Goal: Transaction & Acquisition: Purchase product/service

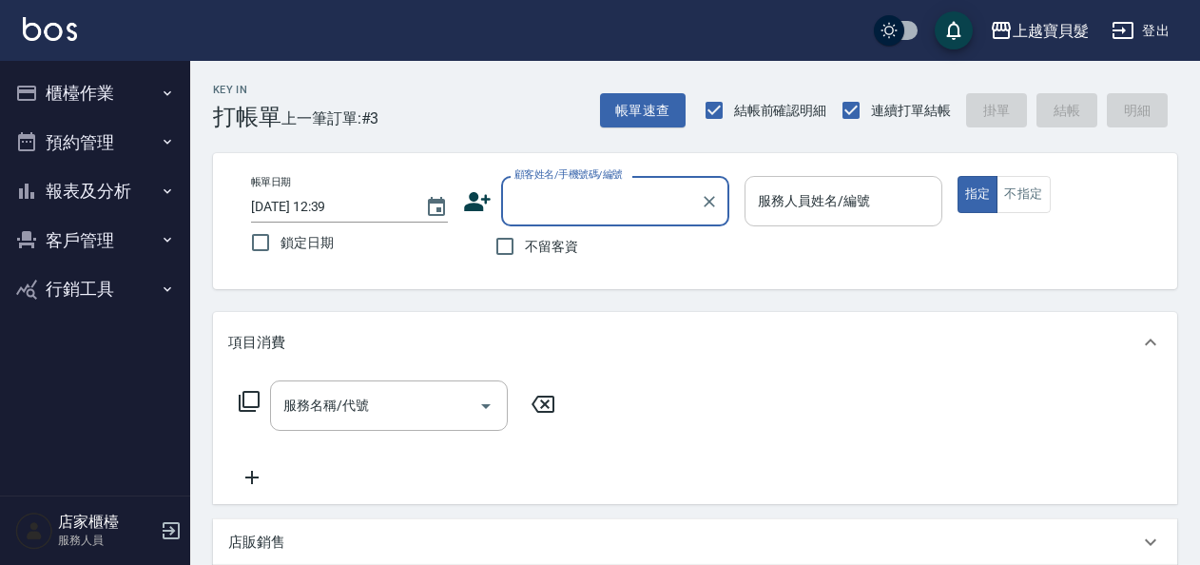
click at [829, 204] on input "服務人員姓名/編號" at bounding box center [843, 201] width 180 height 33
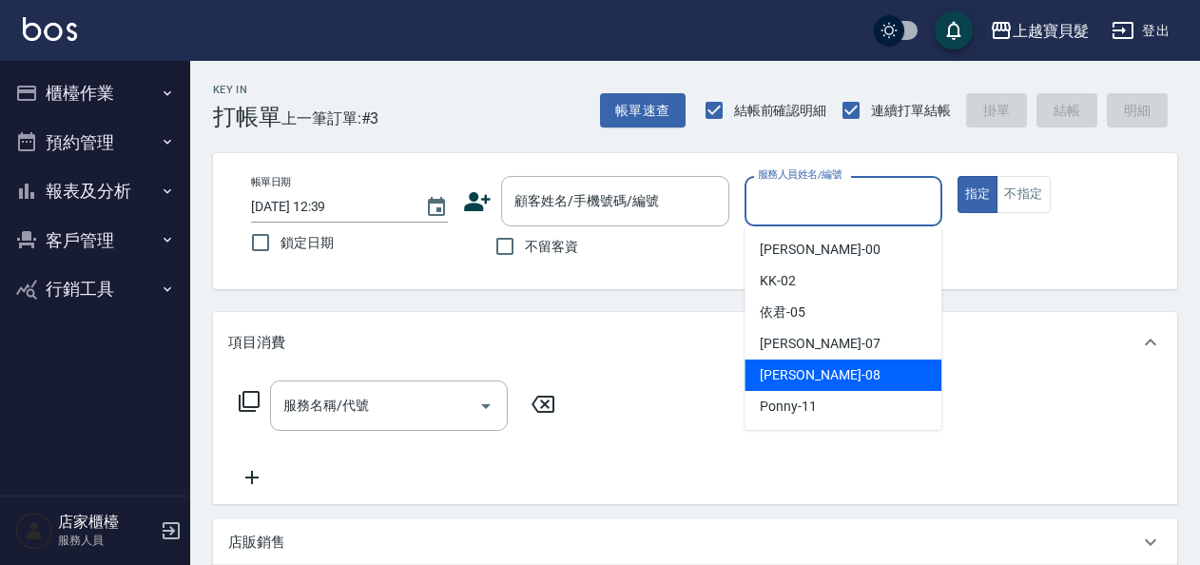
click at [799, 380] on span "[PERSON_NAME] -08" at bounding box center [820, 375] width 120 height 20
type input "[PERSON_NAME]-08"
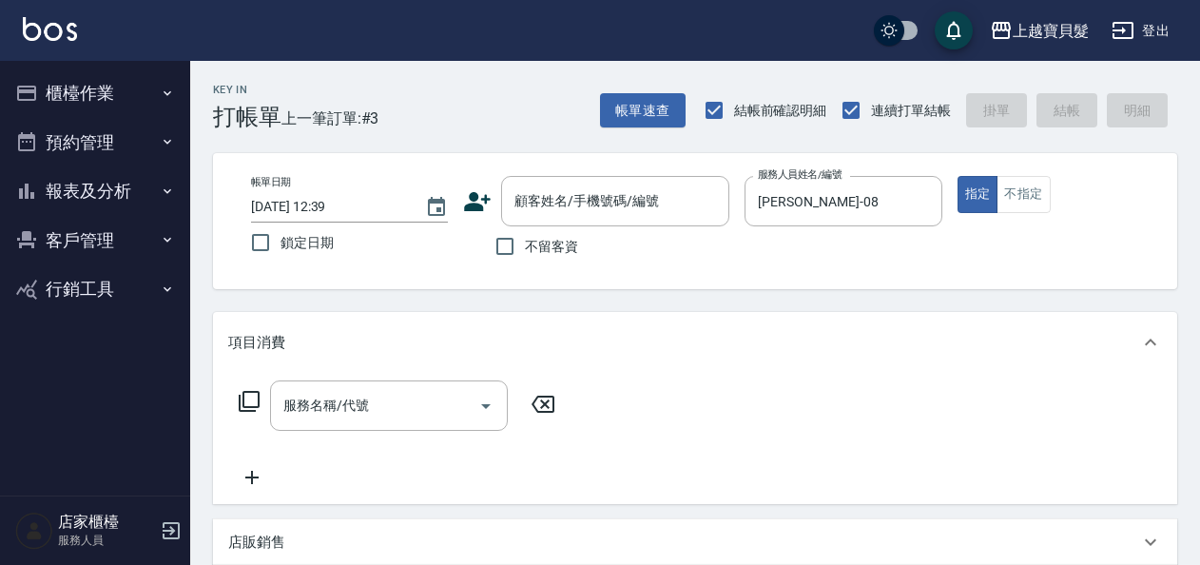
click at [243, 396] on icon at bounding box center [249, 401] width 21 height 21
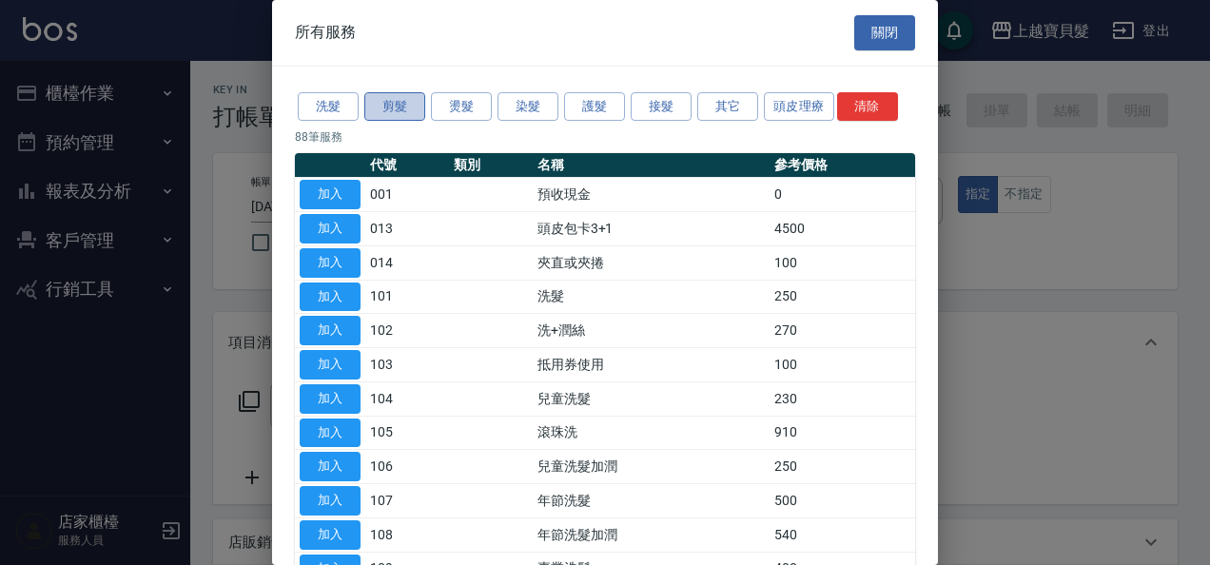
click at [379, 101] on button "剪髮" at bounding box center [394, 106] width 61 height 29
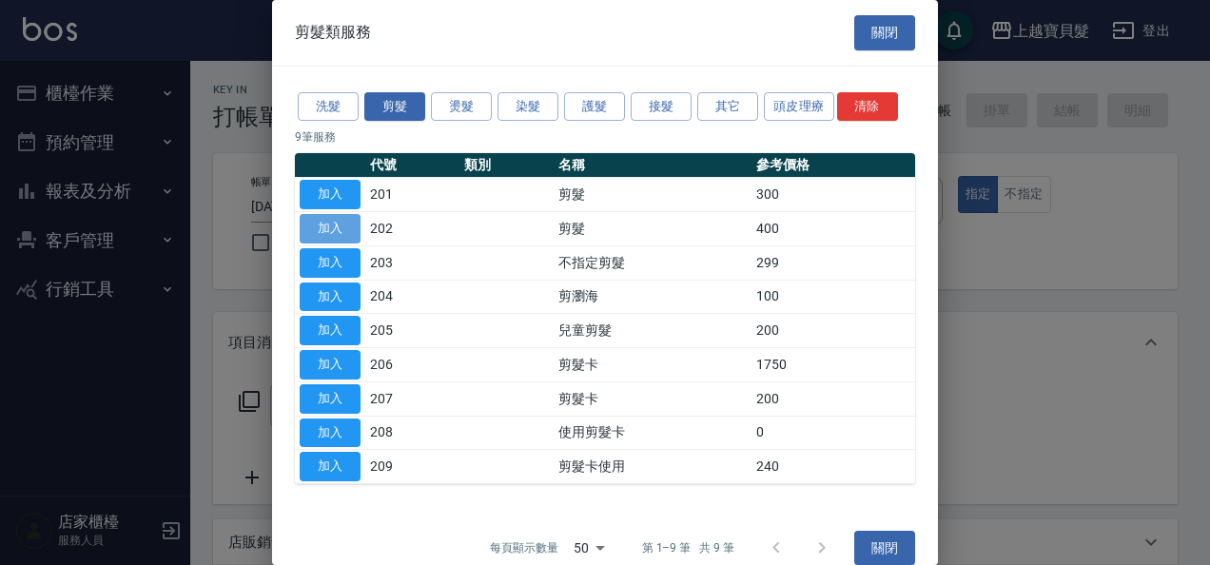
click at [322, 221] on button "加入" at bounding box center [330, 228] width 61 height 29
type input "剪髮(202)"
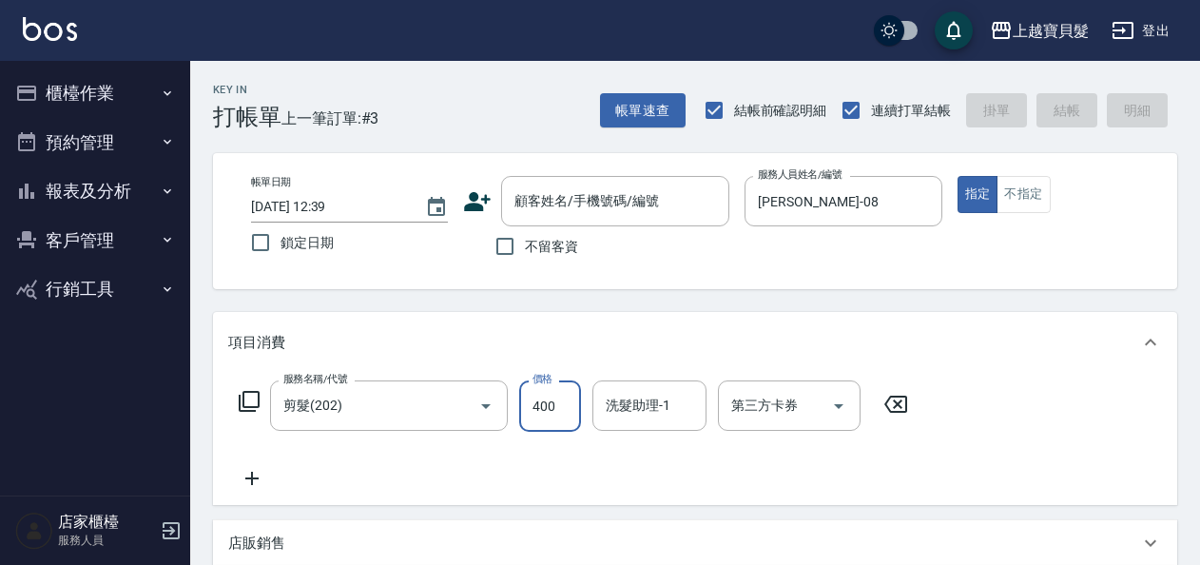
click at [527, 401] on input "400" at bounding box center [550, 405] width 62 height 51
type input "450"
click at [512, 247] on input "不留客資" at bounding box center [505, 246] width 40 height 40
checkbox input "true"
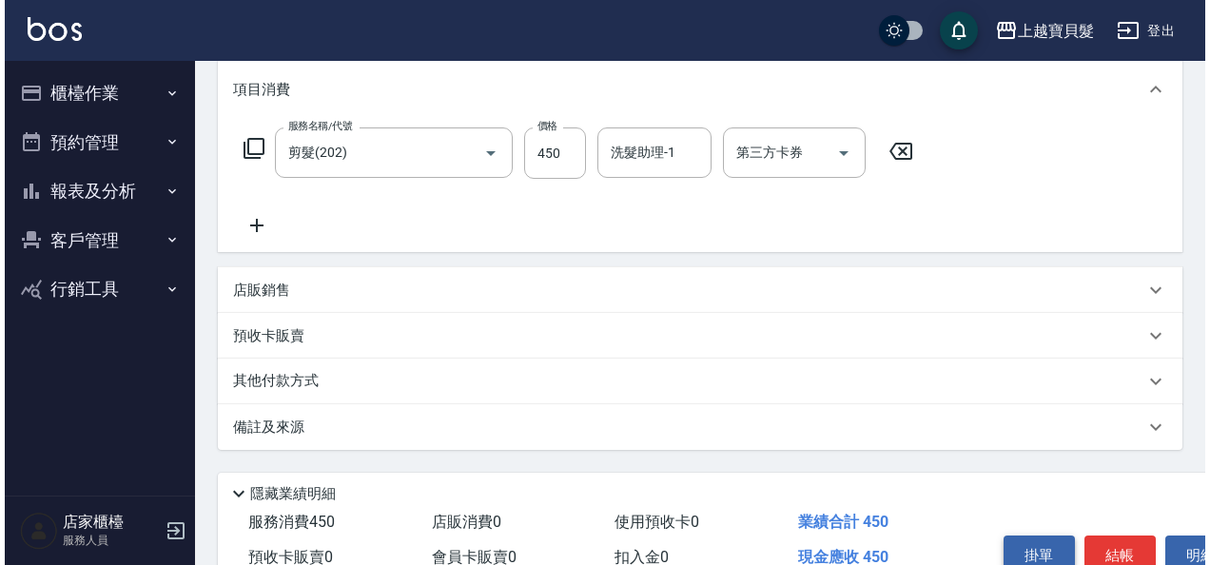
scroll to position [351, 0]
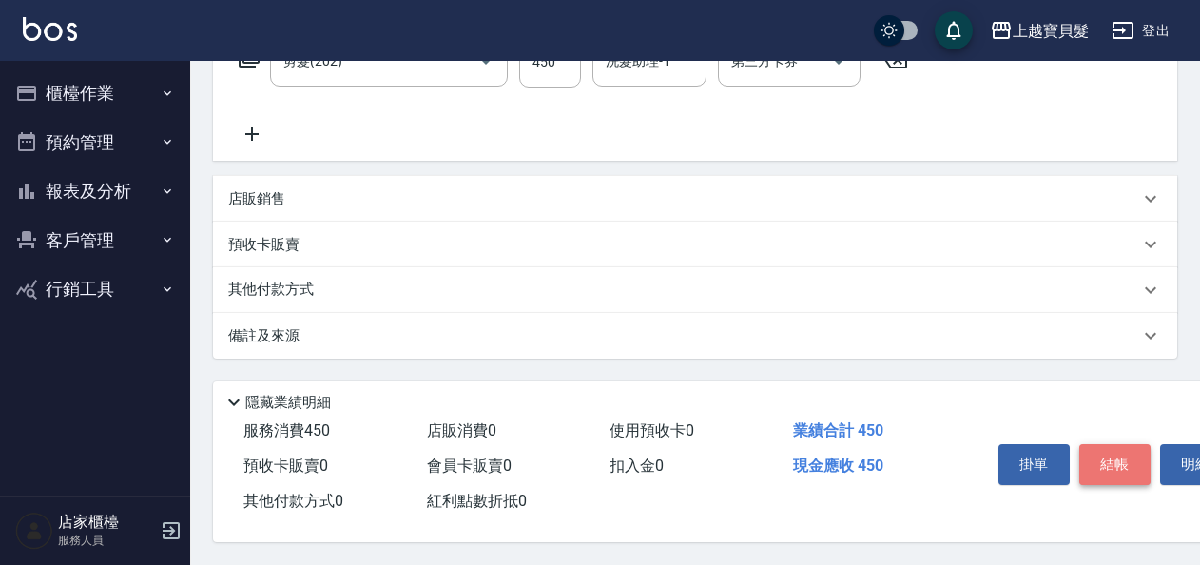
click at [1106, 446] on button "結帳" at bounding box center [1114, 464] width 71 height 40
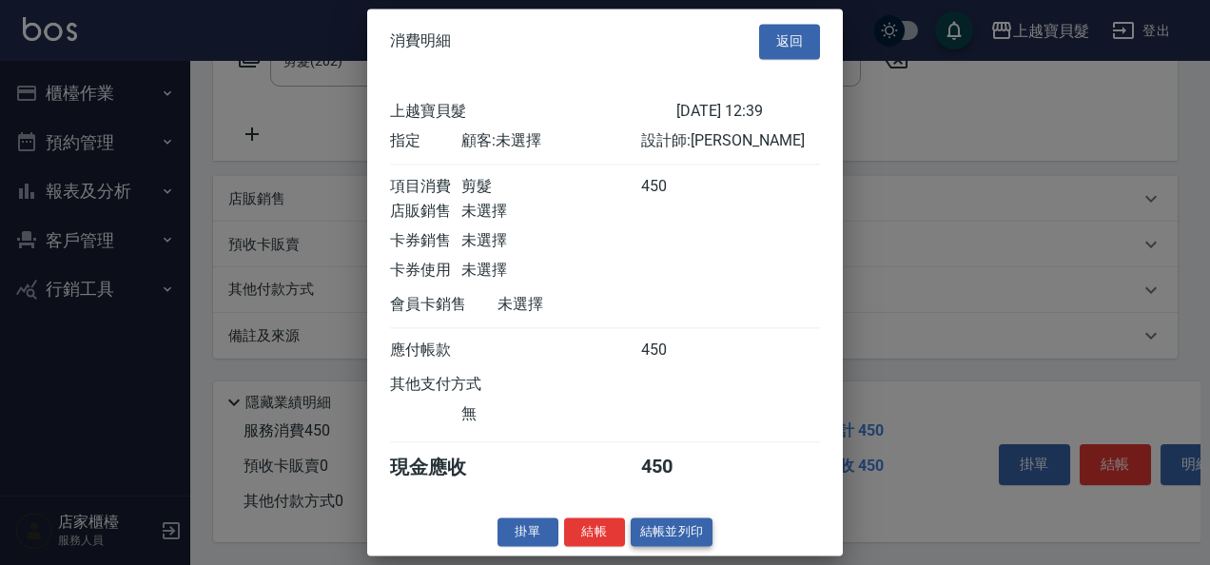
click at [652, 547] on button "結帳並列印" at bounding box center [672, 531] width 83 height 29
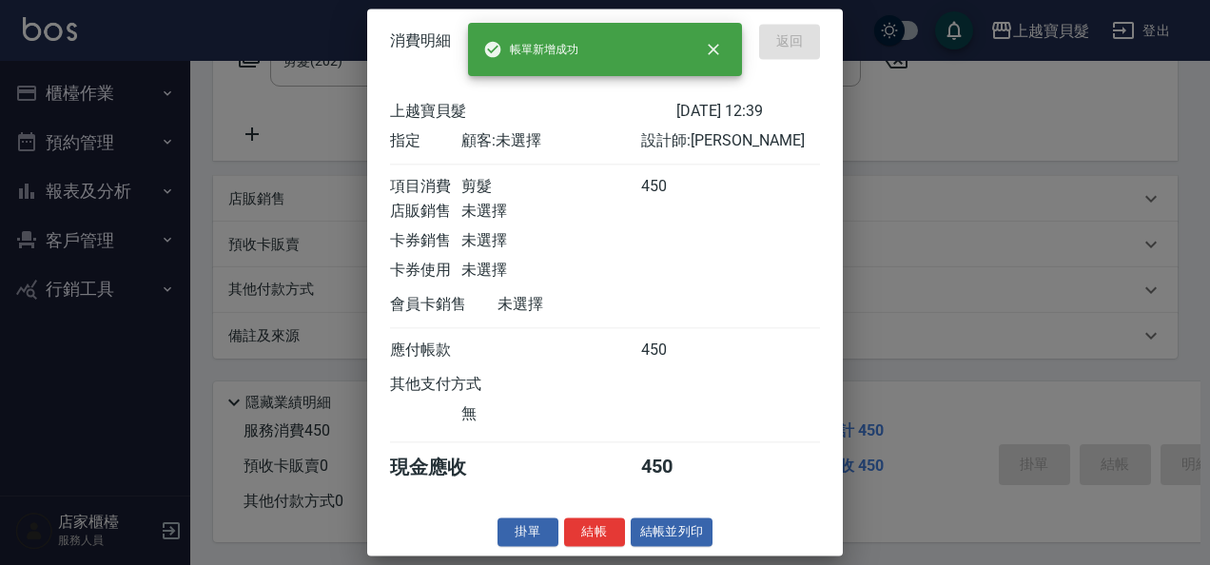
type input "[DATE] 12:40"
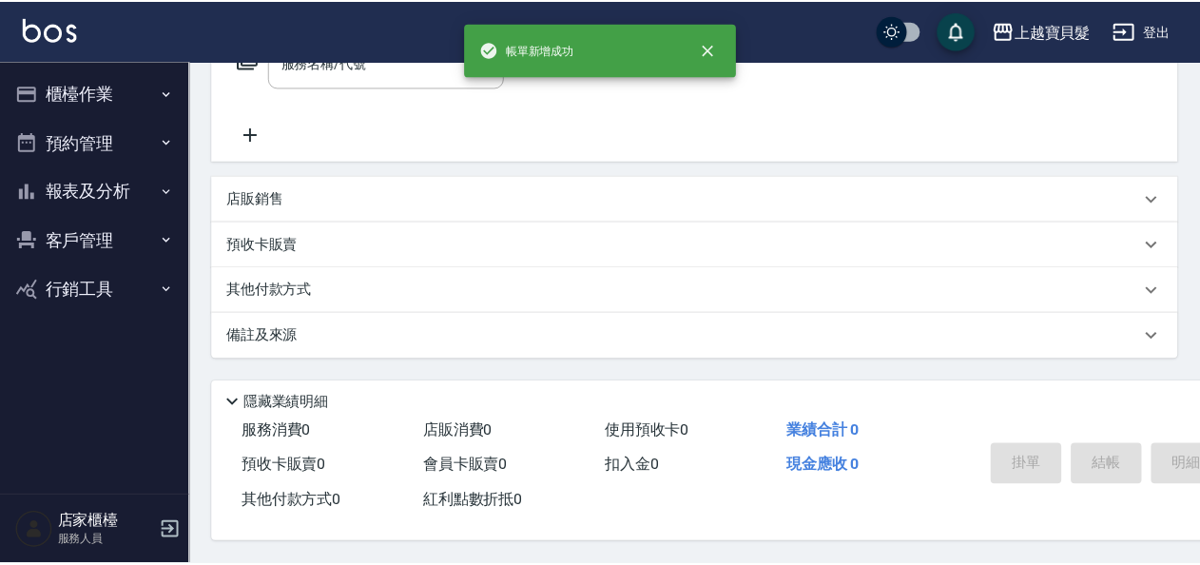
scroll to position [0, 0]
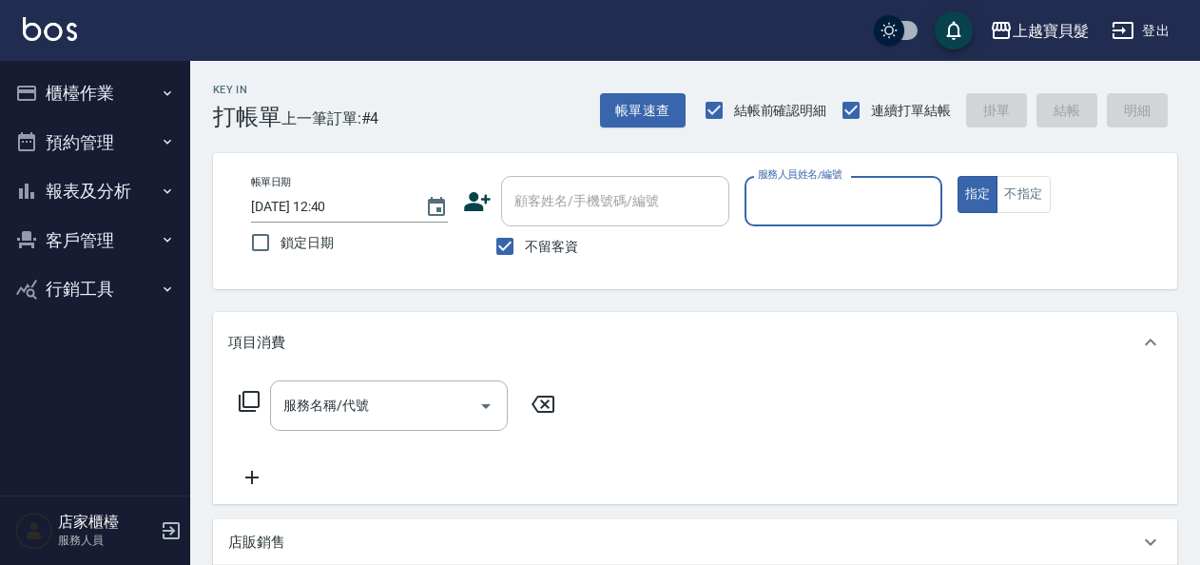
drag, startPoint x: 506, startPoint y: 248, endPoint x: 527, endPoint y: 227, distance: 29.6
click at [513, 237] on input "不留客資" at bounding box center [505, 246] width 40 height 40
checkbox input "false"
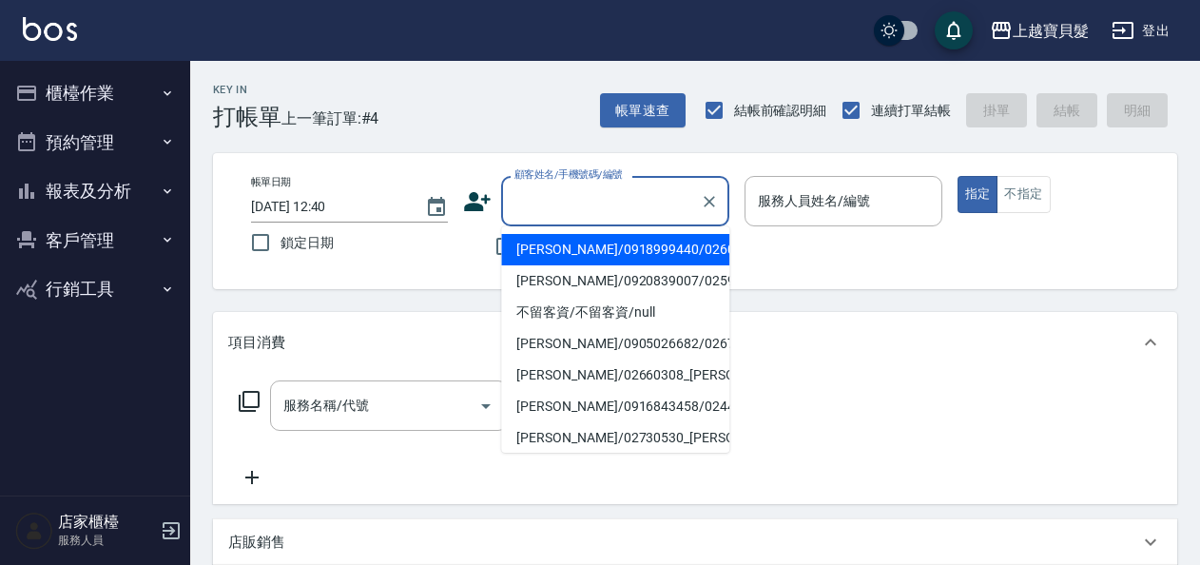
click at [599, 204] on input "顧客姓名/手機號碼/編號" at bounding box center [601, 201] width 183 height 33
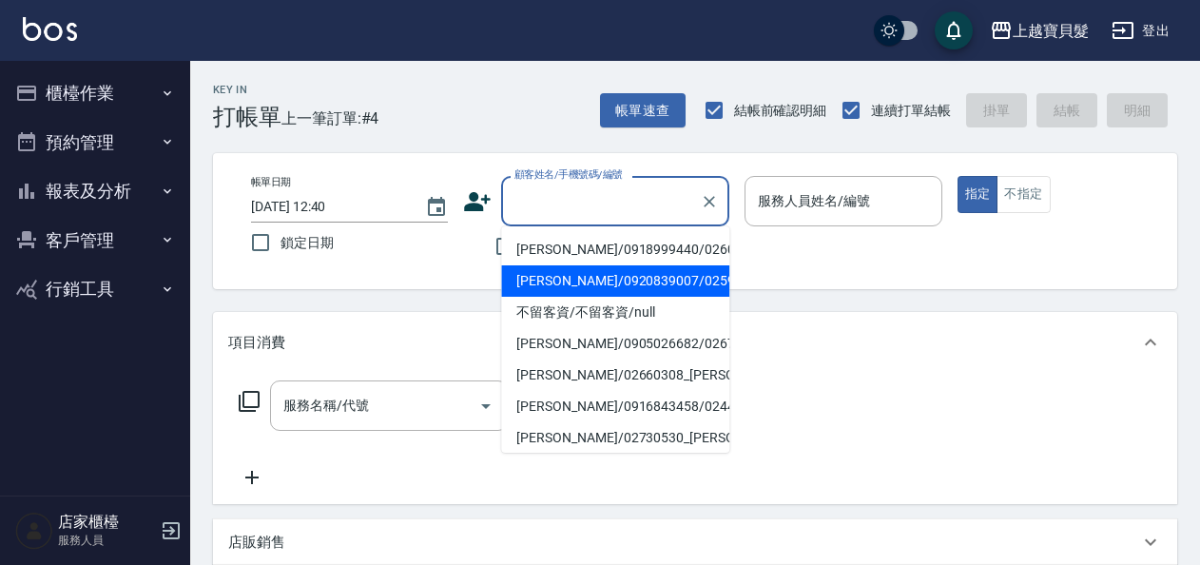
drag, startPoint x: 582, startPoint y: 276, endPoint x: 554, endPoint y: 277, distance: 27.6
click at [581, 274] on li "[PERSON_NAME]/0920839007/02591005" at bounding box center [615, 280] width 228 height 31
type input "[PERSON_NAME]/0920839007/02591005"
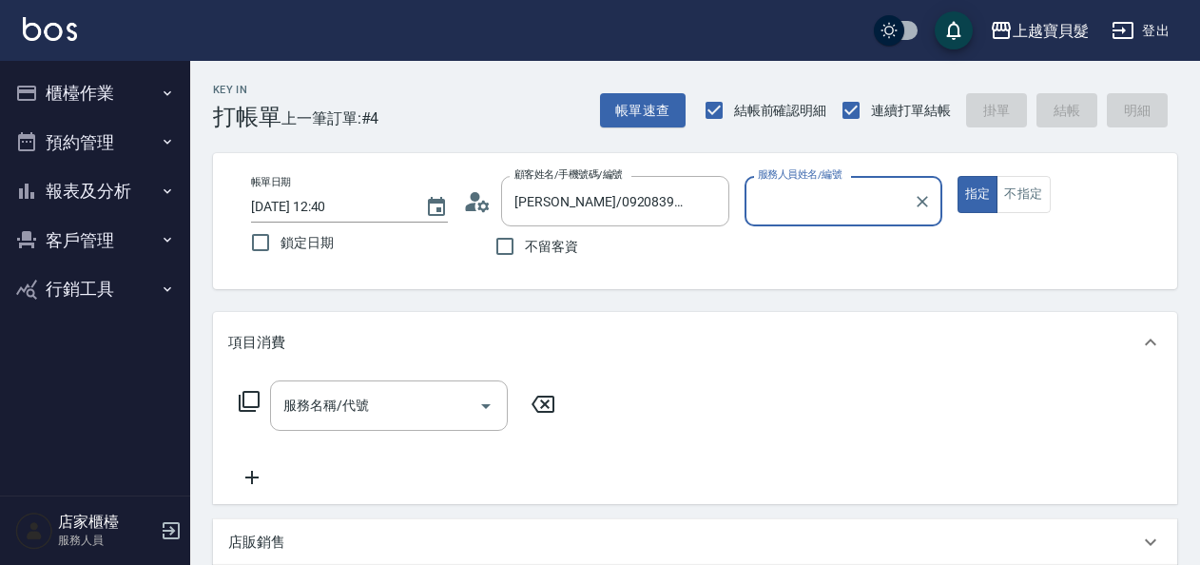
type input "[PERSON_NAME]-08"
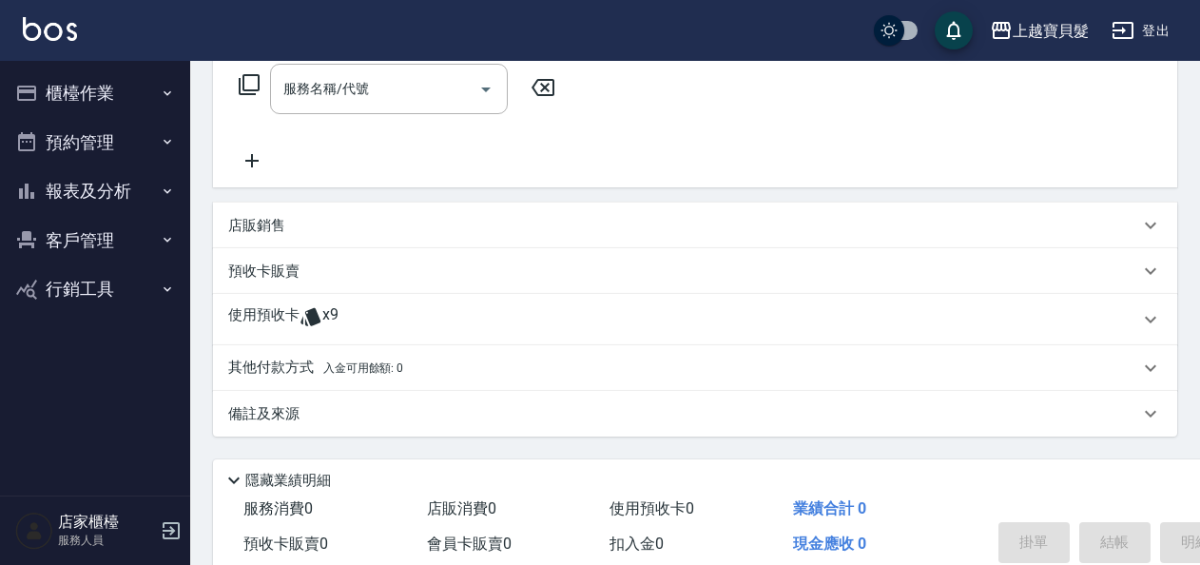
scroll to position [401, 0]
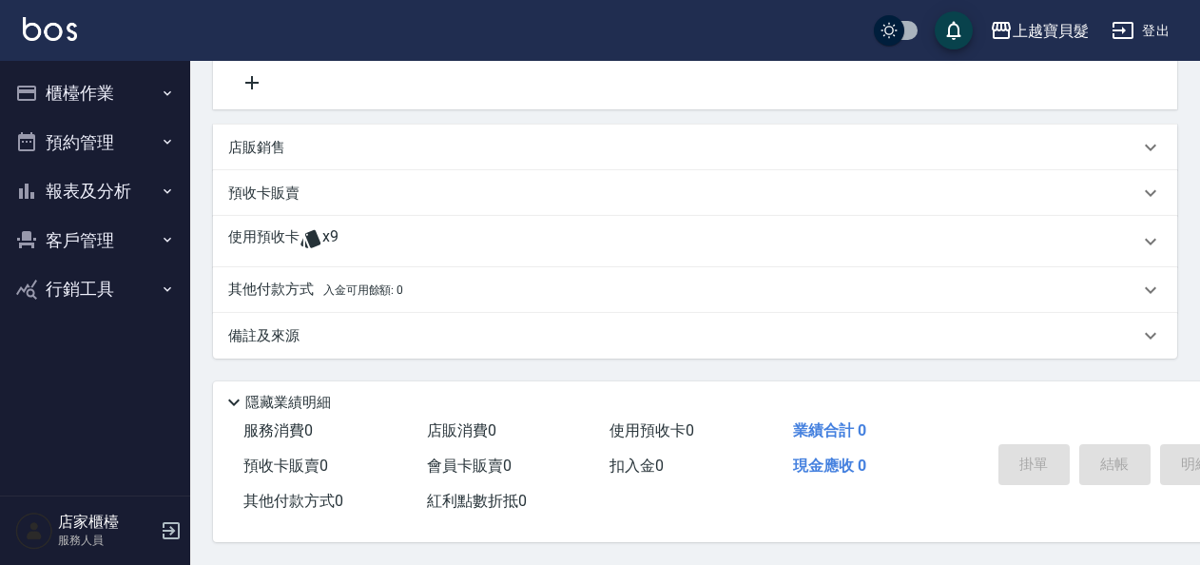
click at [320, 230] on icon at bounding box center [311, 238] width 23 height 23
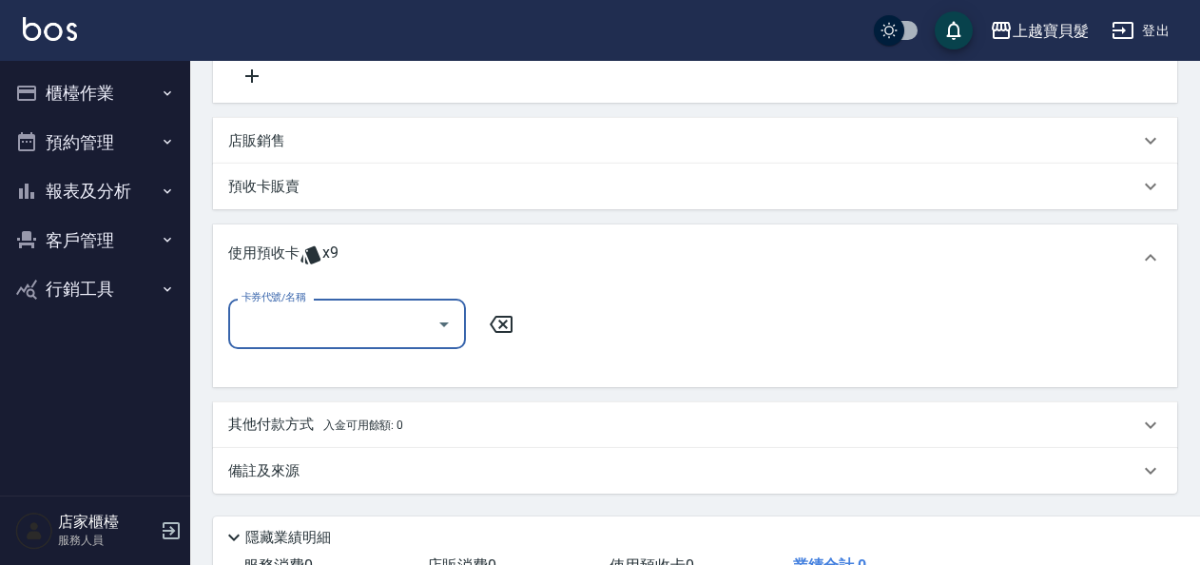
scroll to position [0, 0]
click at [450, 328] on icon "Open" at bounding box center [444, 324] width 23 height 23
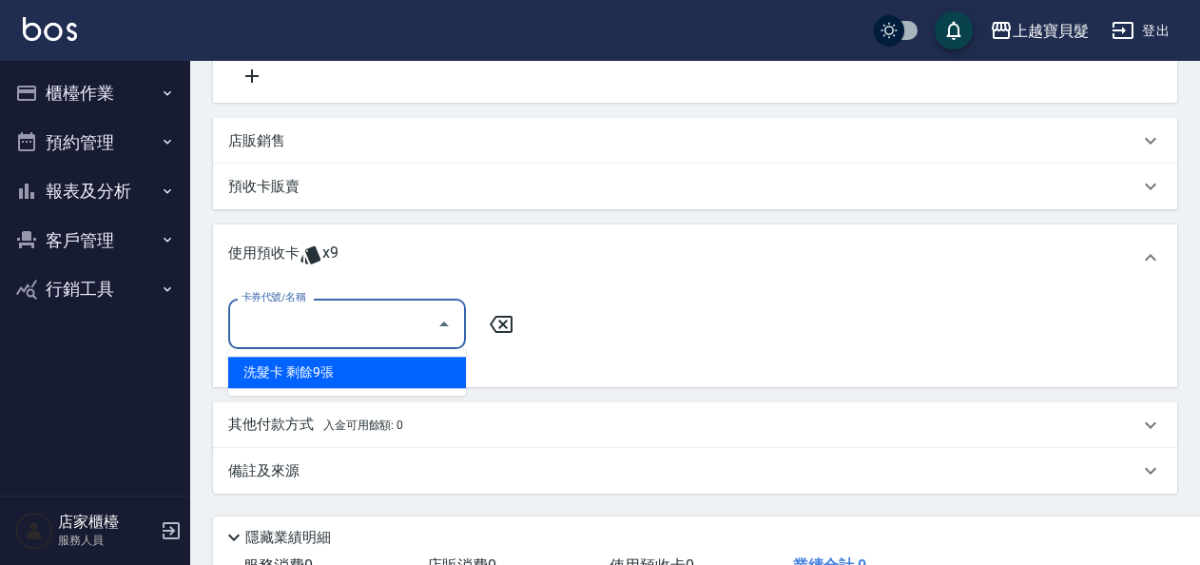
click at [444, 368] on div "洗髮卡 剩餘9張" at bounding box center [347, 372] width 238 height 31
type input "洗髮卡"
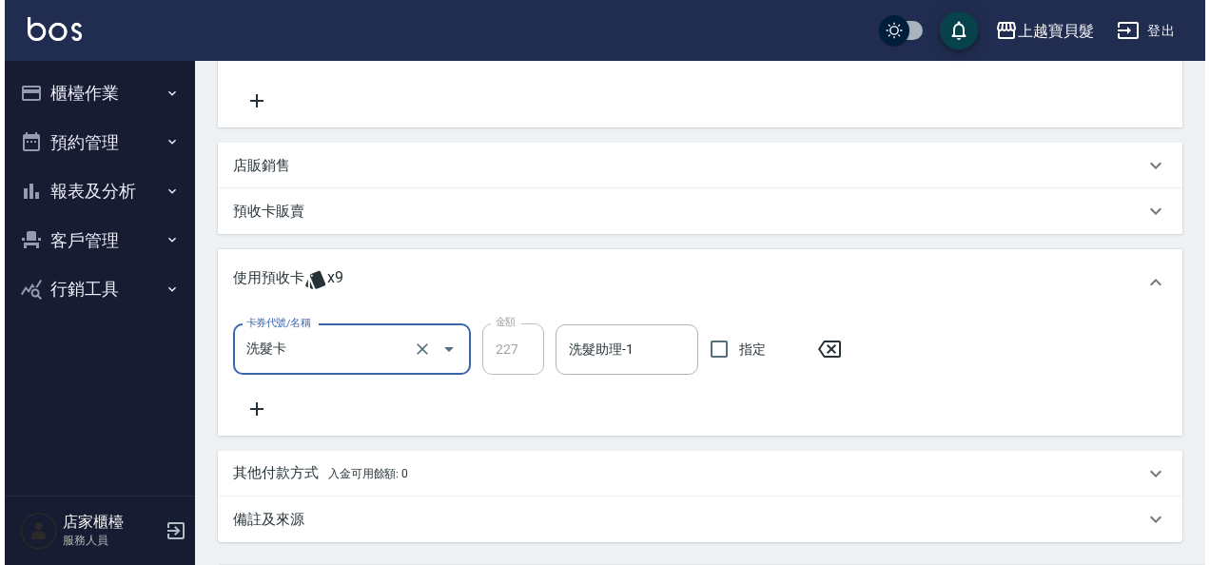
scroll to position [567, 0]
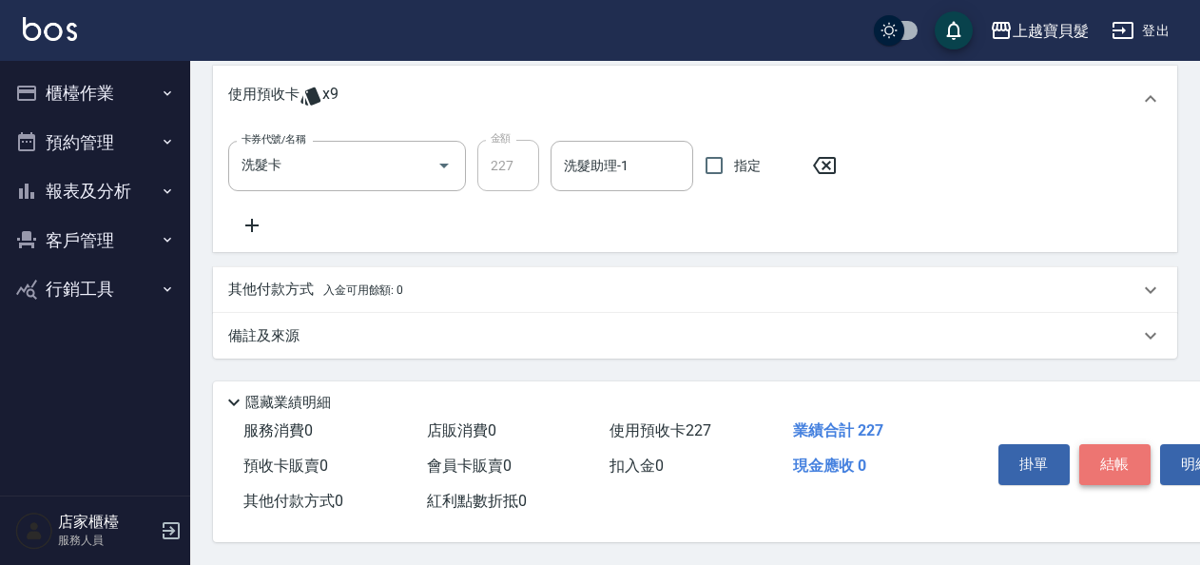
click at [1113, 460] on button "結帳" at bounding box center [1114, 464] width 71 height 40
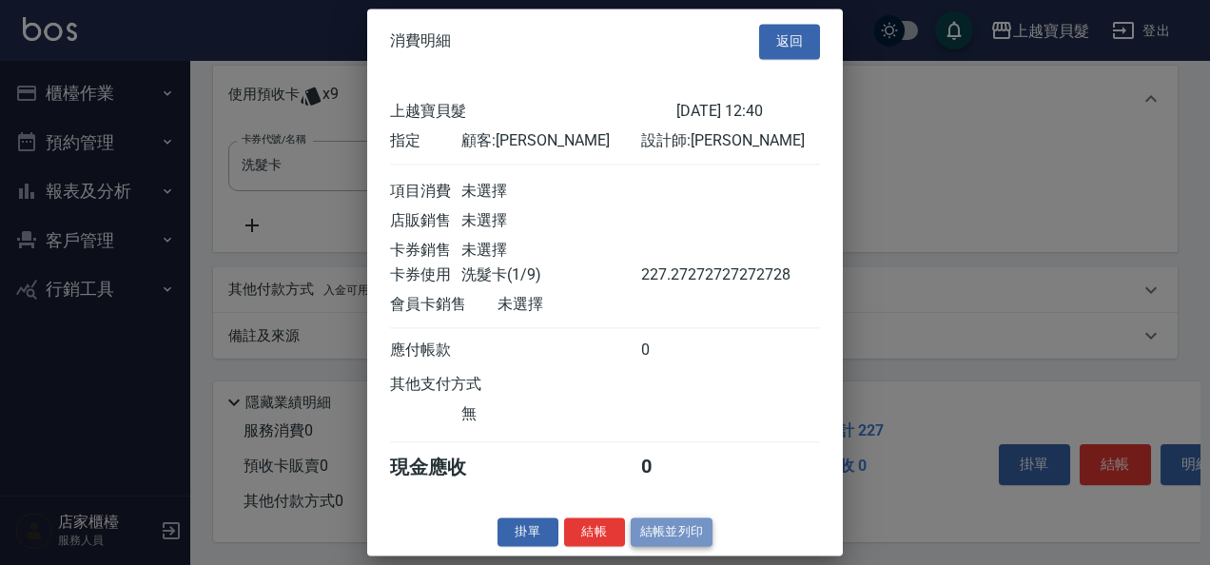
click at [658, 542] on button "結帳並列印" at bounding box center [672, 531] width 83 height 29
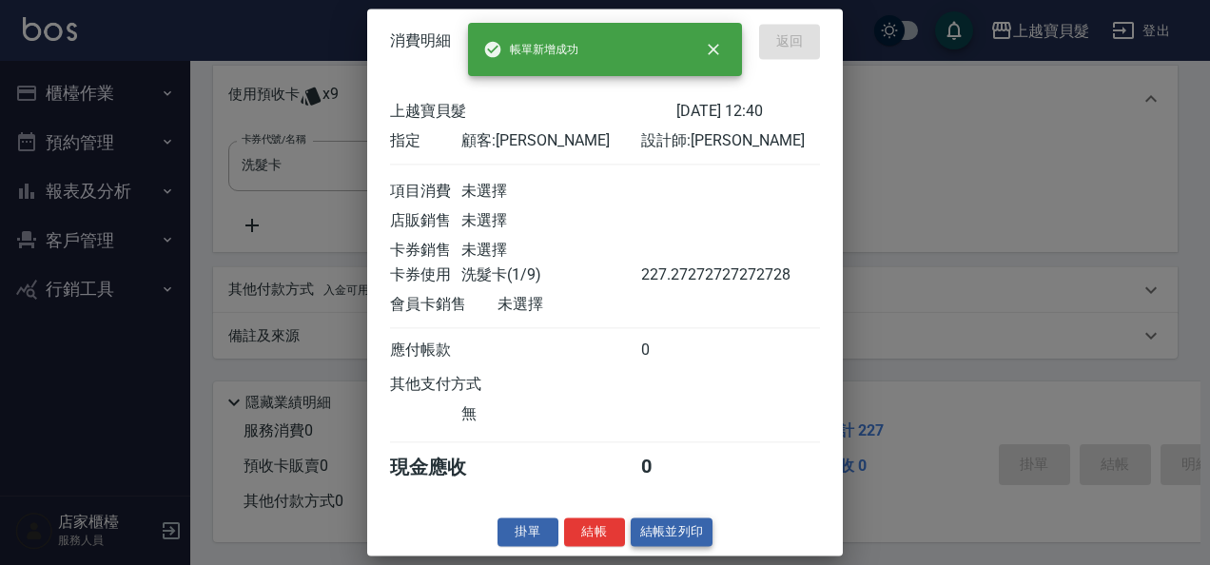
type input "[DATE] 12:41"
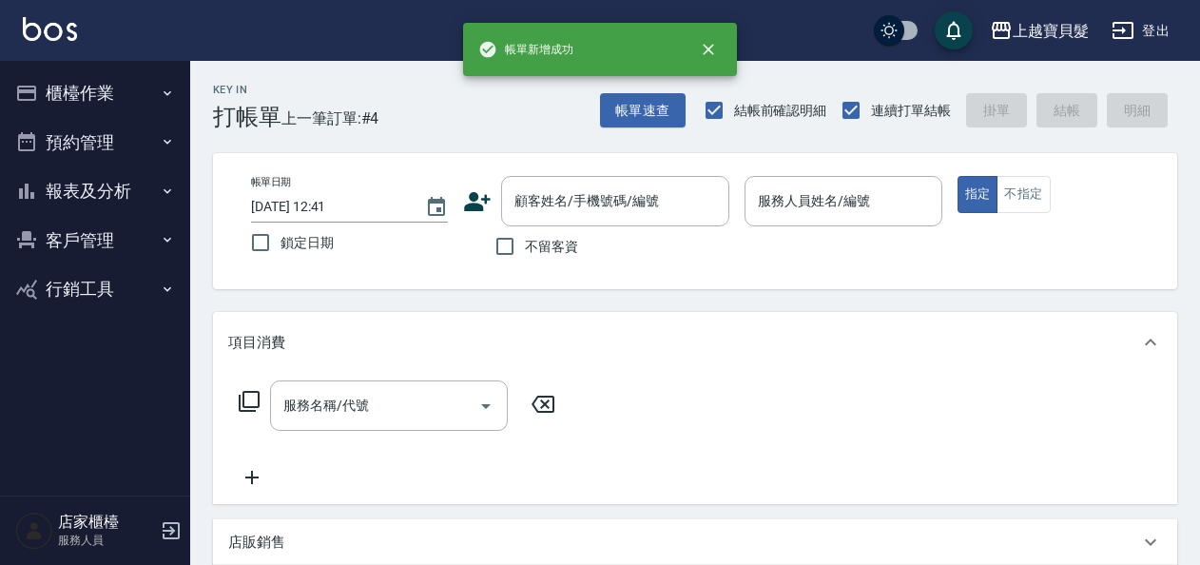
scroll to position [0, 0]
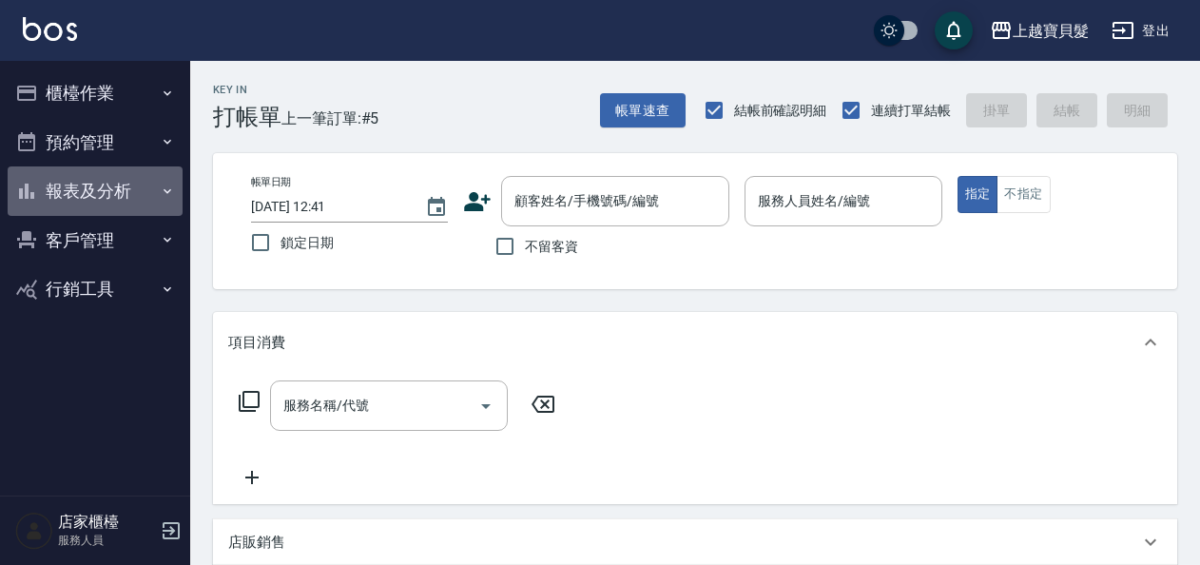
click at [120, 183] on button "報表及分析" at bounding box center [95, 190] width 175 height 49
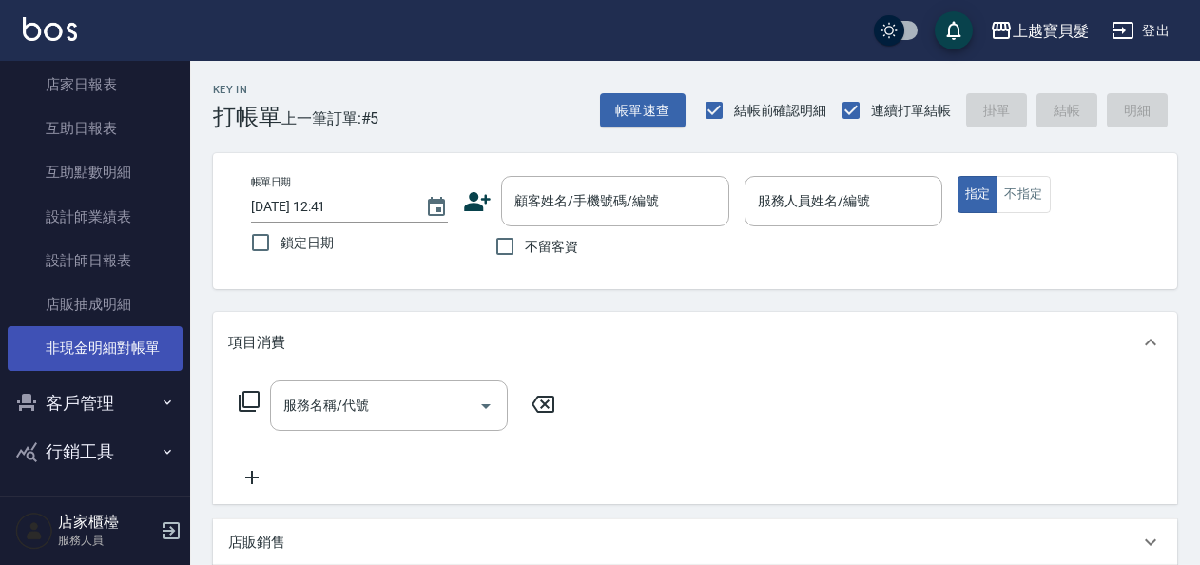
scroll to position [207, 0]
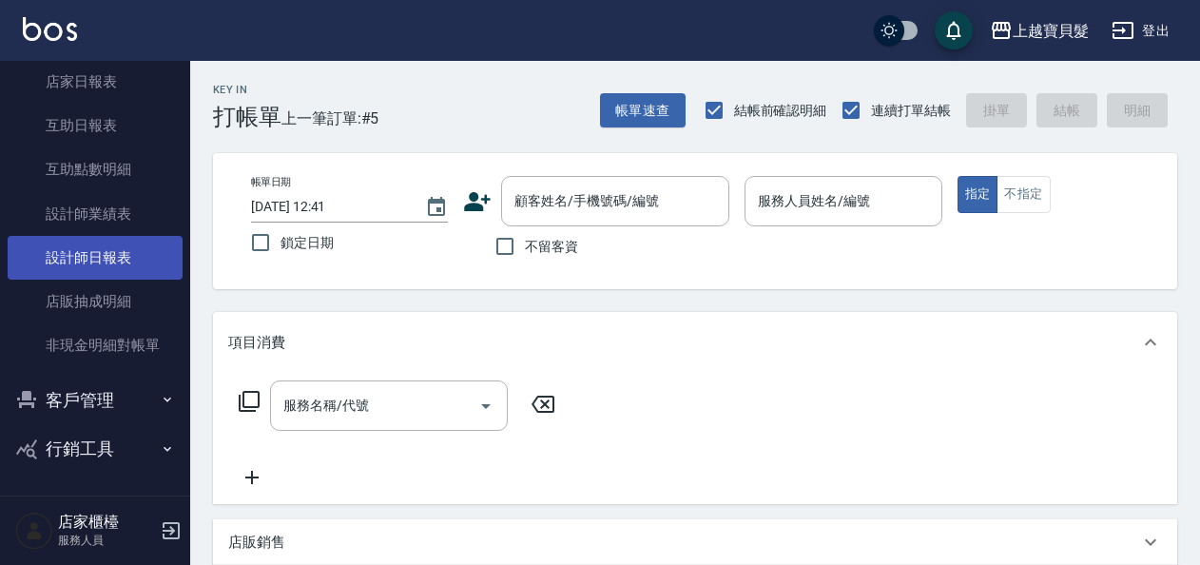
click at [105, 254] on link "設計師日報表" at bounding box center [95, 258] width 175 height 44
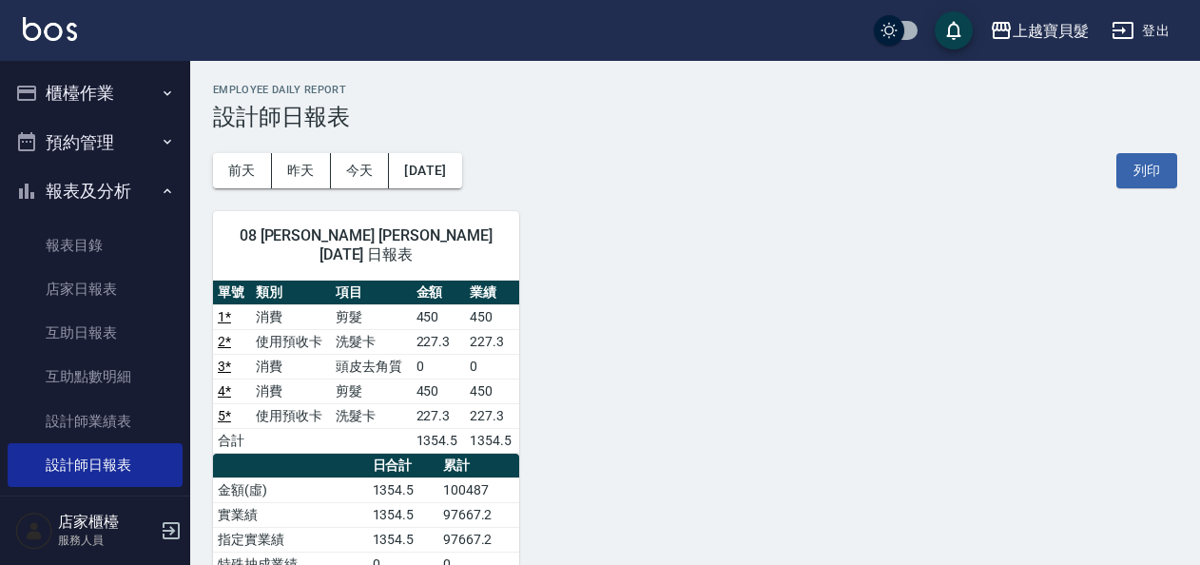
click at [72, 87] on button "櫃檯作業" at bounding box center [95, 92] width 175 height 49
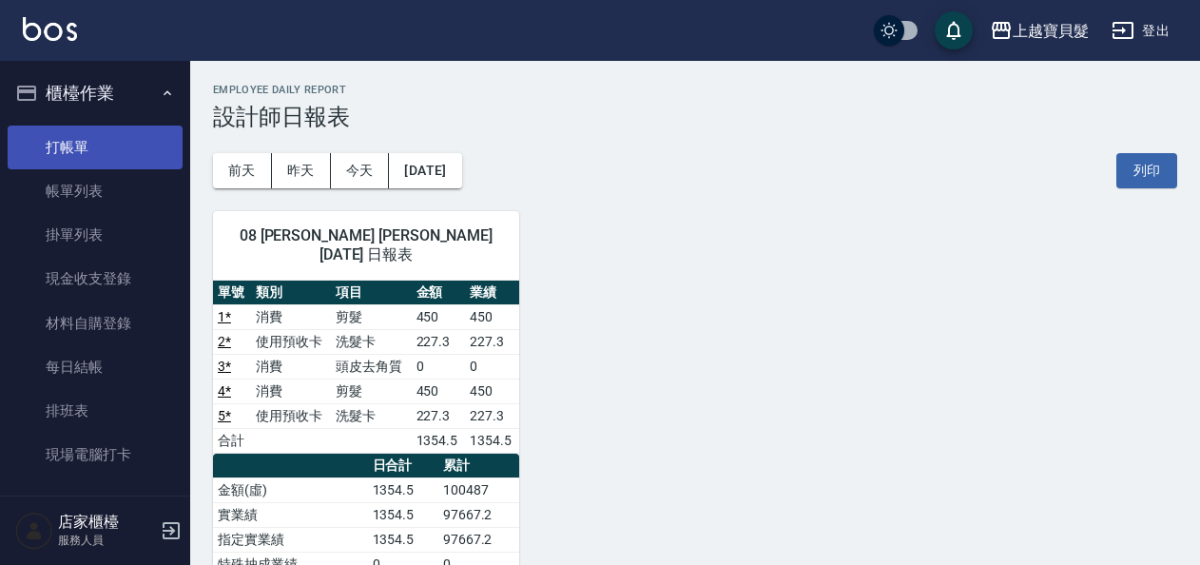
click at [91, 131] on link "打帳單" at bounding box center [95, 148] width 175 height 44
